Goal: Task Accomplishment & Management: Complete application form

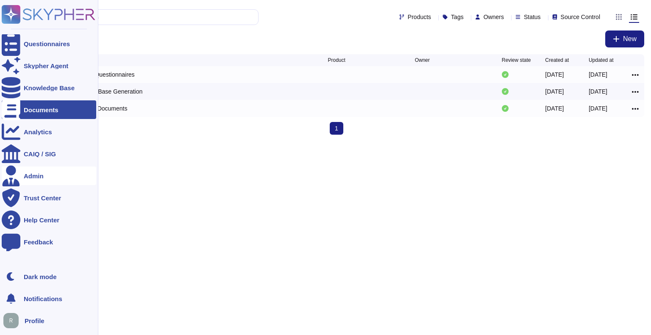
click at [30, 178] on div "Admin" at bounding box center [34, 176] width 20 height 6
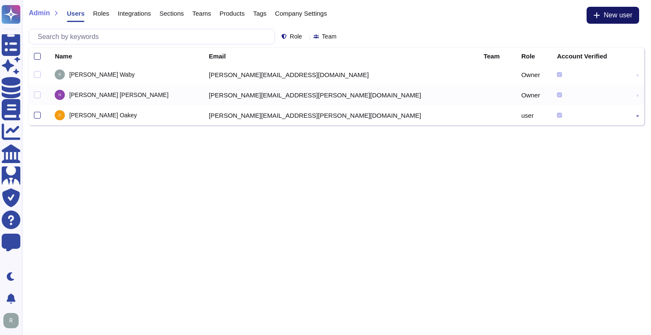
click at [606, 14] on span "New user" at bounding box center [618, 15] width 29 height 7
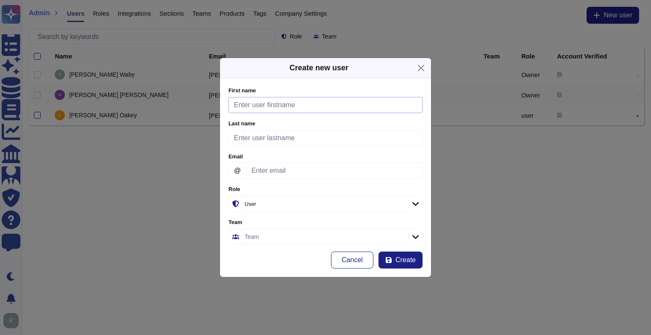
click at [275, 111] on input "First name" at bounding box center [325, 105] width 194 height 16
type input "[PERSON_NAME]"
click at [274, 137] on input "Last name" at bounding box center [325, 138] width 194 height 16
type input "[PERSON_NAME]"
click at [268, 175] on input "Email" at bounding box center [334, 171] width 177 height 16
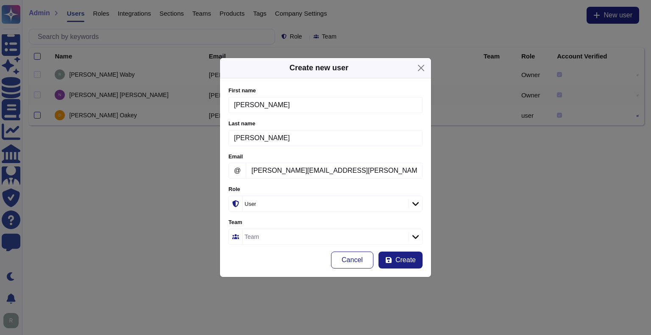
type input "[PERSON_NAME][EMAIL_ADDRESS][PERSON_NAME][DOMAIN_NAME]"
click at [415, 205] on icon at bounding box center [415, 204] width 6 height 8
click at [339, 234] on div "Team" at bounding box center [324, 236] width 164 height 15
click at [397, 260] on span "Create" at bounding box center [405, 260] width 20 height 7
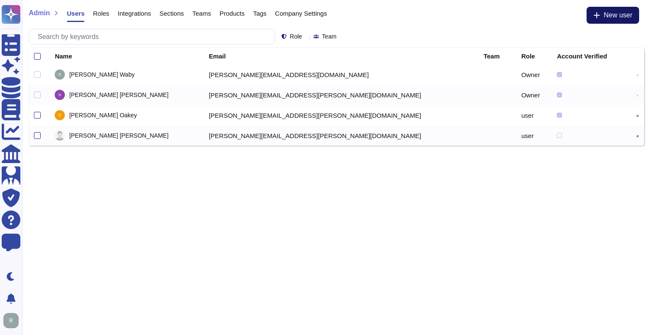
click at [592, 12] on button "New user" at bounding box center [613, 15] width 53 height 17
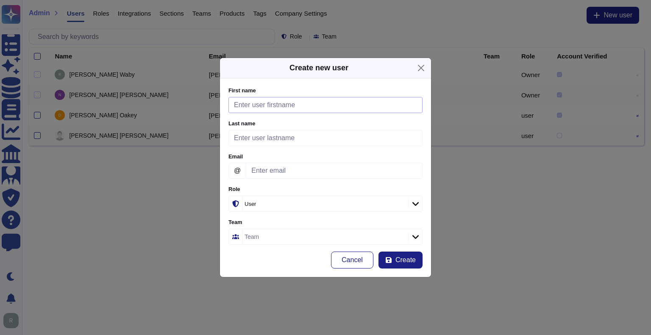
click at [349, 103] on input "First name" at bounding box center [325, 105] width 194 height 16
type input "[PERSON_NAME]"
click at [333, 144] on input "Last name" at bounding box center [325, 138] width 194 height 16
type input "Moon"
click at [312, 165] on input "Email" at bounding box center [334, 171] width 177 height 16
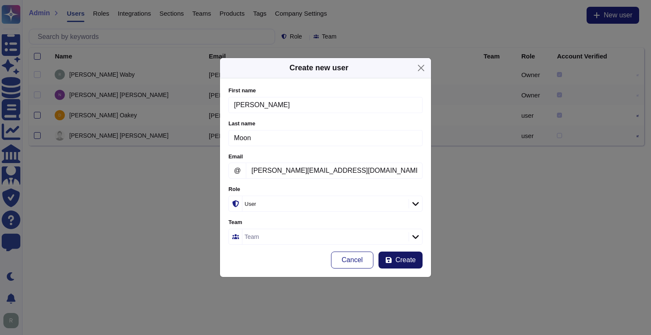
type input "[PERSON_NAME][EMAIL_ADDRESS][DOMAIN_NAME]"
click at [392, 257] on icon "submit" at bounding box center [388, 260] width 7 height 7
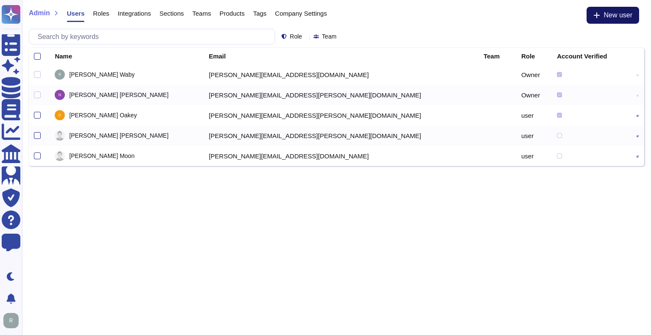
click at [599, 18] on icon at bounding box center [596, 15] width 7 height 7
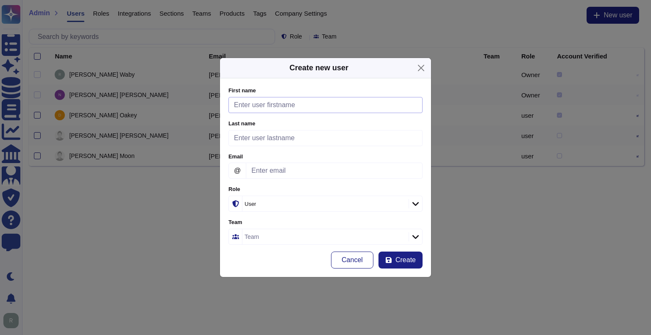
click at [310, 106] on input "First name" at bounding box center [325, 105] width 194 height 16
type input "Will"
click at [279, 144] on input "Last name" at bounding box center [325, 138] width 194 height 16
type input "Stone"
click at [265, 173] on input "Email" at bounding box center [334, 171] width 177 height 16
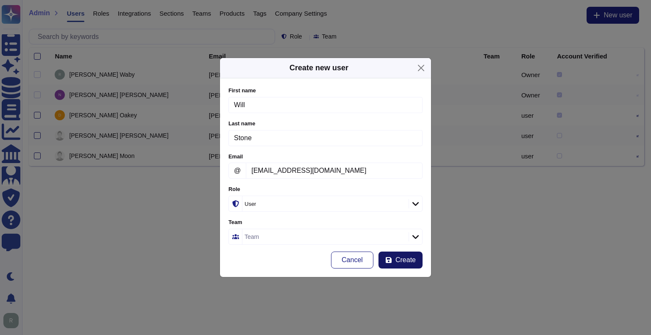
type input "[EMAIL_ADDRESS][DOMAIN_NAME]"
click at [395, 256] on button "Create" at bounding box center [401, 260] width 44 height 17
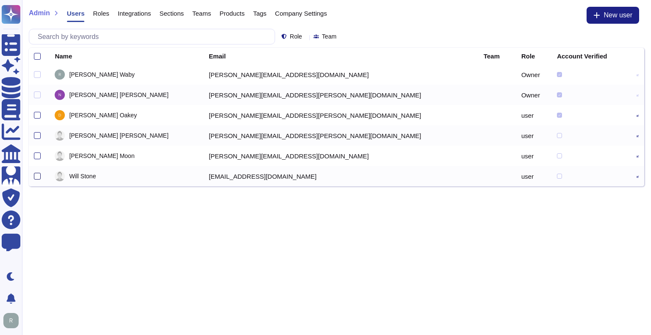
click at [39, 175] on div at bounding box center [37, 176] width 7 height 7
click at [0, 0] on input "checkbox" at bounding box center [0, 0] width 0 height 0
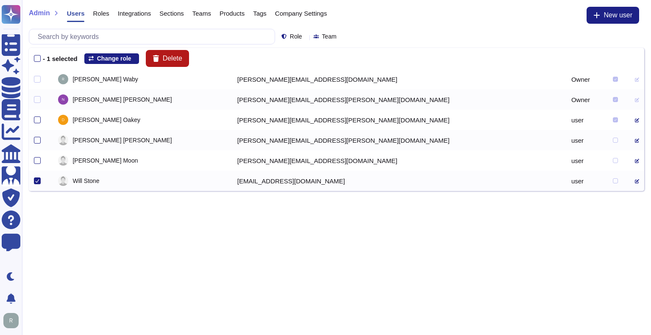
click at [181, 56] on span "Delete" at bounding box center [172, 58] width 19 height 7
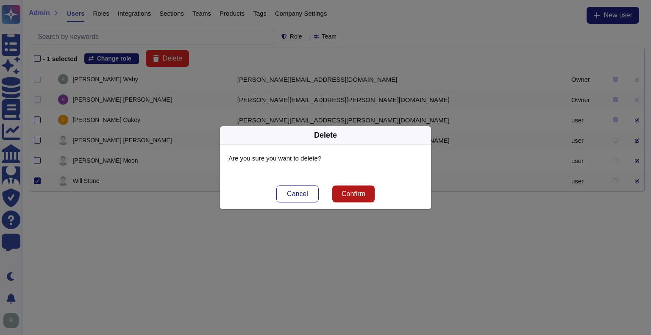
click at [355, 196] on span "Confirm" at bounding box center [354, 194] width 24 height 7
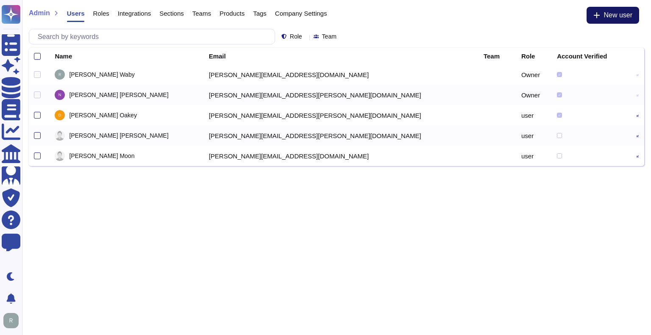
click at [605, 17] on span "New user" at bounding box center [618, 15] width 29 height 7
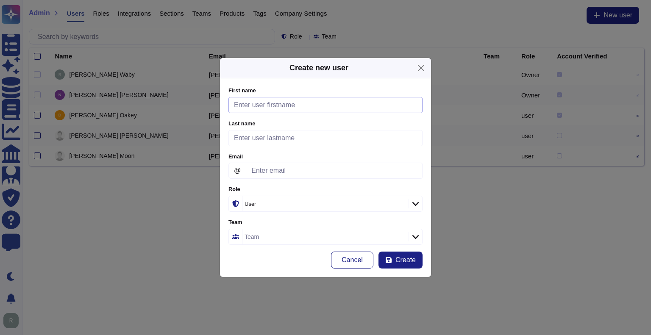
click at [351, 101] on input "First name" at bounding box center [325, 105] width 194 height 16
type input "[PERSON_NAME]"
click at [282, 138] on input "Last name" at bounding box center [325, 138] width 194 height 16
type input "Stone"
click at [269, 166] on input "Email" at bounding box center [334, 171] width 177 height 16
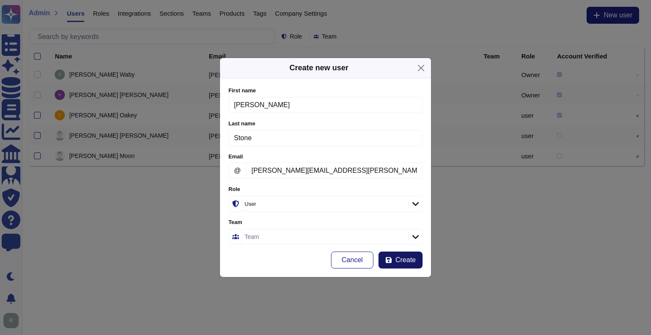
type input "[PERSON_NAME][EMAIL_ADDRESS][PERSON_NAME][DOMAIN_NAME]"
click at [396, 257] on span "Create" at bounding box center [405, 260] width 20 height 7
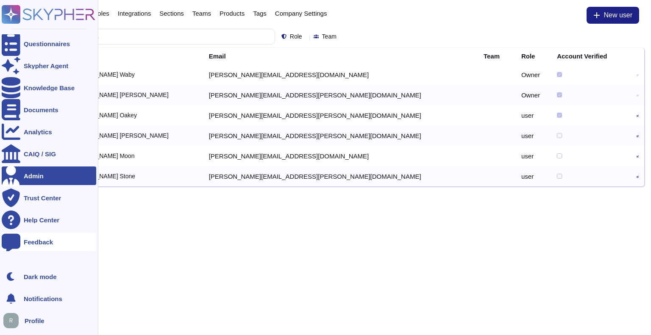
click at [16, 240] on div at bounding box center [11, 242] width 19 height 19
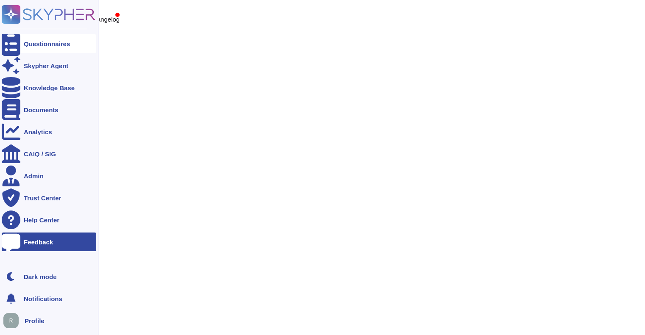
click at [34, 42] on div "Questionnaires" at bounding box center [47, 44] width 46 height 6
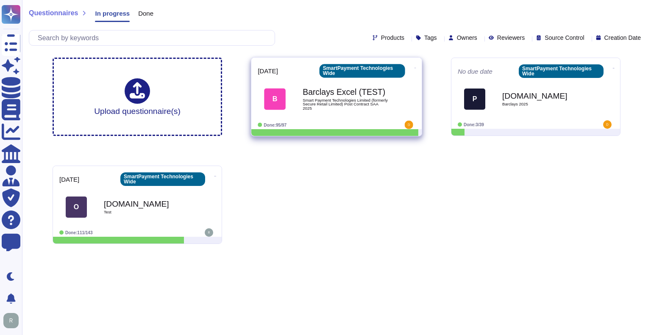
click at [310, 117] on div "B Barclays Excel (TEST) Smart Payment Technologies Limited (formerly Secure Ret…" at bounding box center [337, 99] width 158 height 43
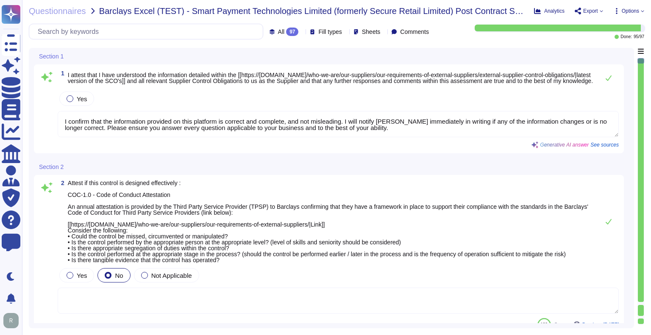
type textarea "I confirm that the information provided on this platform is correct and complet…"
type textarea "Regular tests are scheduled annually with our VRP provider, and IT will carry o…"
type textarea "N/A"
click at [302, 32] on icon at bounding box center [302, 32] width 0 height 0
click at [322, 73] on div "2" at bounding box center [322, 74] width 10 height 9
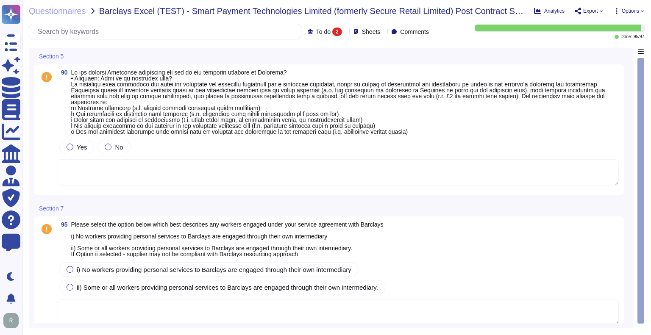
click at [69, 57] on icon at bounding box center [69, 57] width 0 height 0
click at [193, 155] on div "Yes No" at bounding box center [338, 147] width 561 height 18
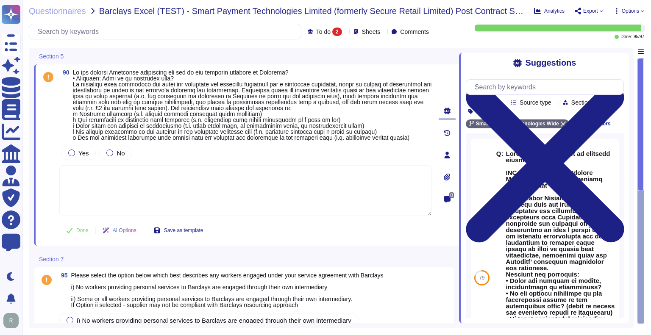
click at [448, 199] on icon at bounding box center [447, 199] width 7 height 7
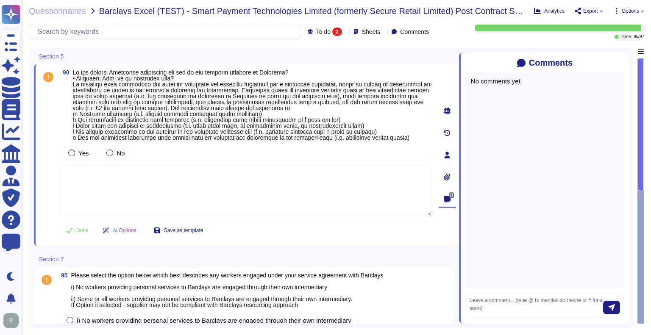
click at [448, 156] on icon at bounding box center [447, 155] width 6 height 7
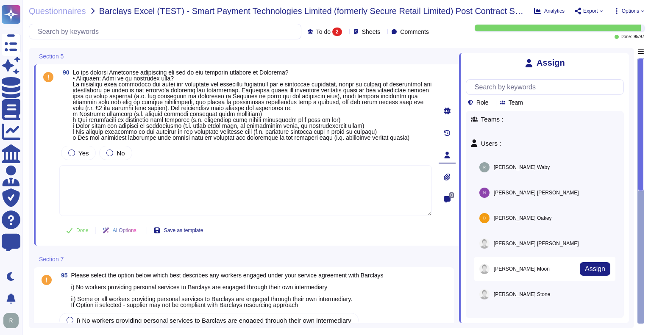
click at [502, 270] on span "[PERSON_NAME]" at bounding box center [522, 269] width 56 height 5
